Goal: Information Seeking & Learning: Find specific fact

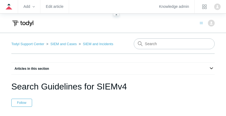
scroll to position [698, 0]
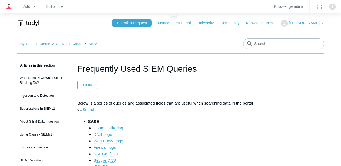
click at [334, 6] on img "Click your profile icon to open the profile menu" at bounding box center [332, 7] width 6 height 6
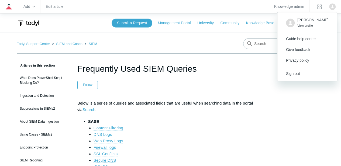
click at [191, 29] on header "Submit a Request Management Portal University Community Knowledge Base Kris Hai…" at bounding box center [170, 22] width 307 height 19
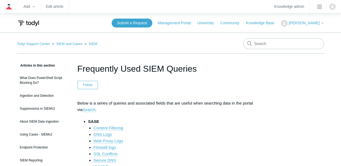
click at [310, 24] on span "[PERSON_NAME]" at bounding box center [304, 23] width 31 height 4
click at [301, 39] on link "My Support Requests" at bounding box center [297, 34] width 53 height 9
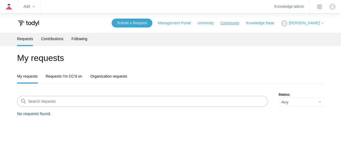
click at [241, 23] on link "Community" at bounding box center [232, 23] width 25 height 6
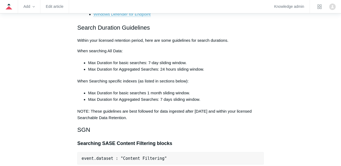
scroll to position [378, 0]
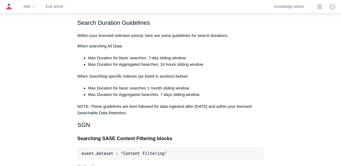
drag, startPoint x: 78, startPoint y: 36, endPoint x: 170, endPoint y: 113, distance: 119.8
copy div "Within your licensed retention period, here are some guidelines for search dura…"
